Goal: Task Accomplishment & Management: Use online tool/utility

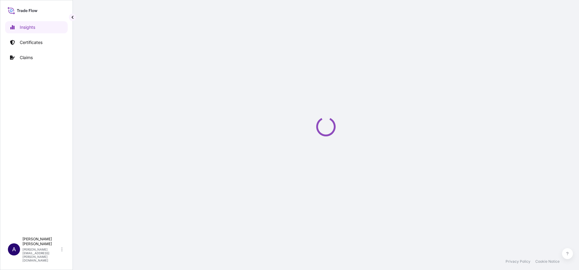
select select "2025"
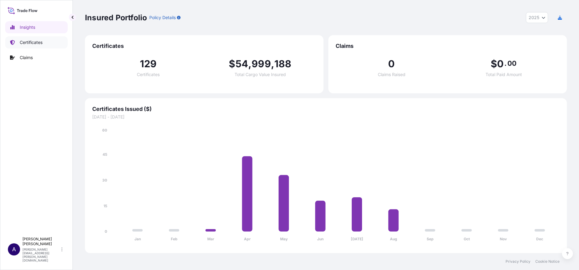
click at [33, 40] on p "Certificates" at bounding box center [31, 42] width 23 height 6
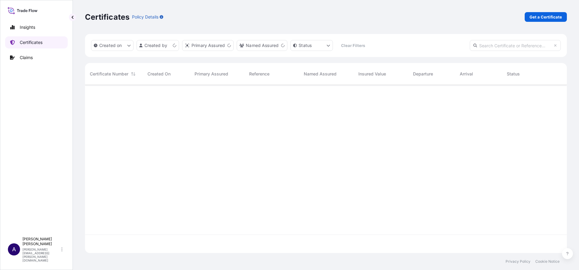
scroll to position [165, 475]
click at [500, 47] on input "text" at bounding box center [515, 45] width 91 height 11
paste input "[PHONE_NUMBER]"
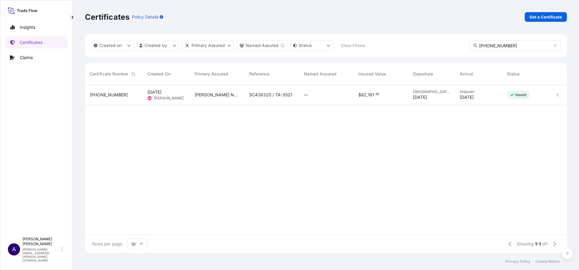
type input "[PHONE_NUMBER]"
click at [114, 96] on span "[PHONE_NUMBER]" at bounding box center [109, 95] width 38 height 6
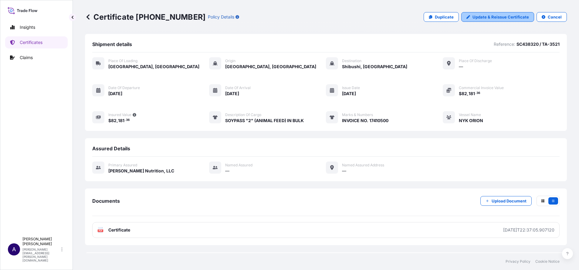
click at [487, 19] on p "Update & Reissue Certificate" at bounding box center [501, 17] width 56 height 6
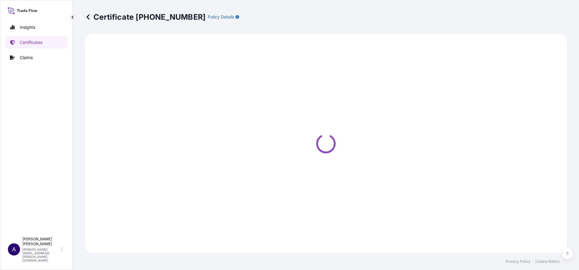
select select "Road / [GEOGRAPHIC_DATA]"
select select "Sea"
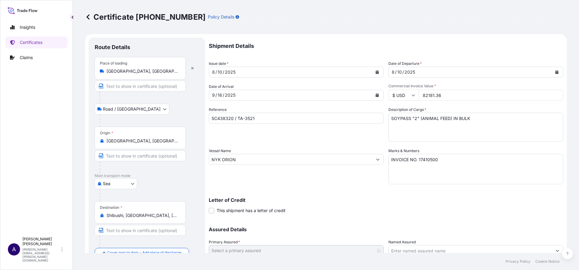
select select "31733"
click at [413, 158] on textarea "INVOICE NO. 17410500" at bounding box center [476, 169] width 175 height 30
type textarea "INVOICE NO. 17410500"
